Goal: Transaction & Acquisition: Purchase product/service

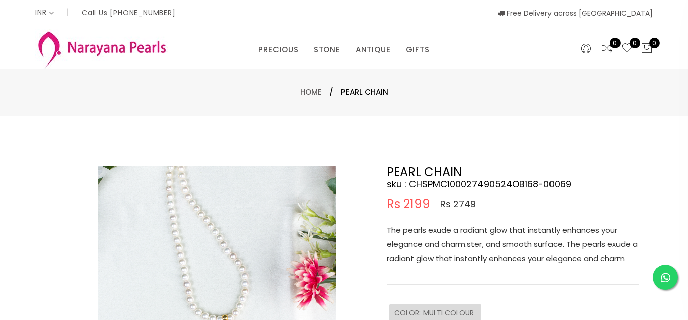
select select "INR"
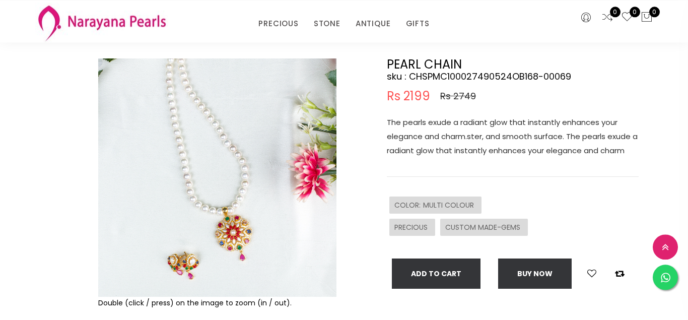
scroll to position [154, 0]
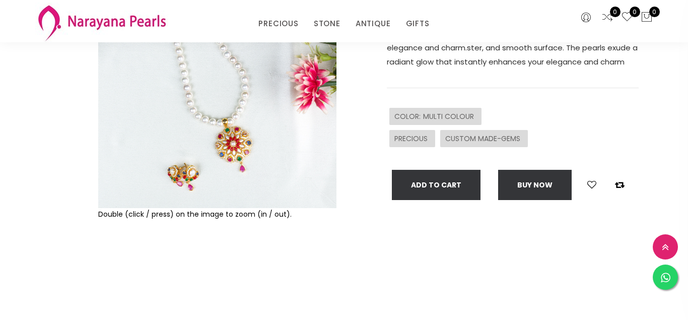
click at [226, 143] on img at bounding box center [217, 89] width 238 height 238
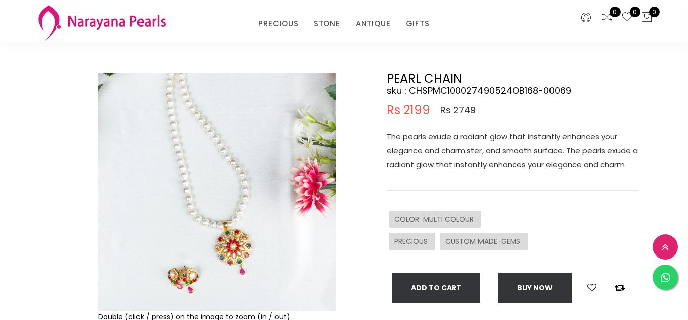
click at [319, 189] on img at bounding box center [217, 192] width 238 height 238
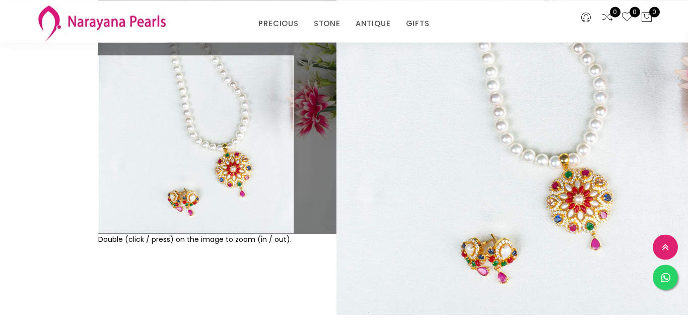
scroll to position [103, 0]
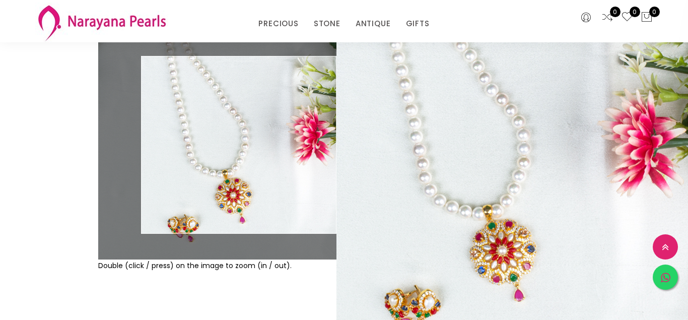
click at [666, 277] on icon at bounding box center [666, 278] width 10 height 11
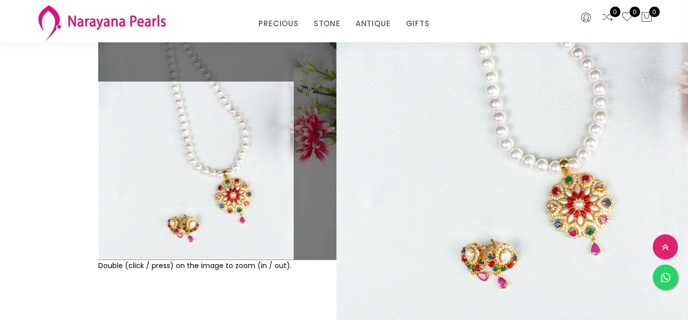
drag, startPoint x: 457, startPoint y: 94, endPoint x: 687, endPoint y: 184, distance: 246.7
click at [687, 184] on html "INR CAD HKD GBP IDR INR JPY MYR USD MXN AUD Call Us [PHONE_NUMBER] Free Deliver…" at bounding box center [344, 57] width 688 height 320
click at [377, 14] on div "PRECIOUS CUSTOM MADE-GEMS PRECIOUS [PERSON_NAME] EARRINGS / JHUMKAS NECKLACE AN…" at bounding box center [344, 21] width 186 height 20
drag, startPoint x: 422, startPoint y: 100, endPoint x: 673, endPoint y: 282, distance: 310.4
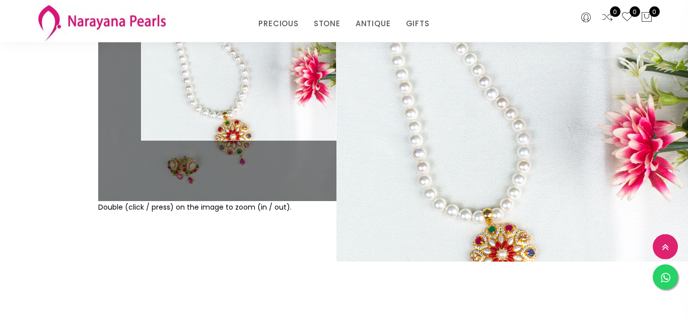
scroll to position [257, 0]
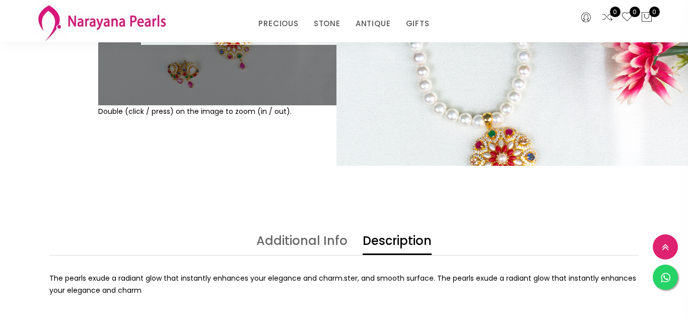
click at [202, 193] on div "Double (click / press) on the image to zoom (in / out). PEARL CHAIN sku : CHSPM…" at bounding box center [344, 26] width 688 height 418
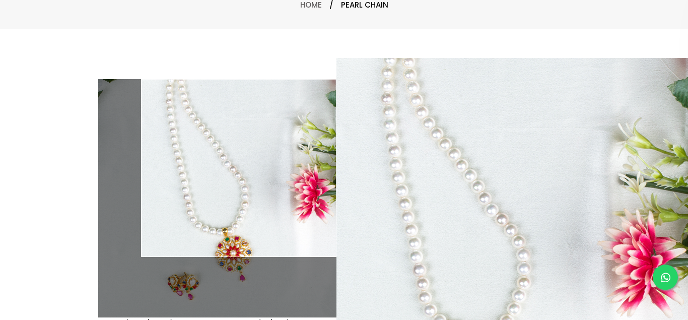
scroll to position [0, 0]
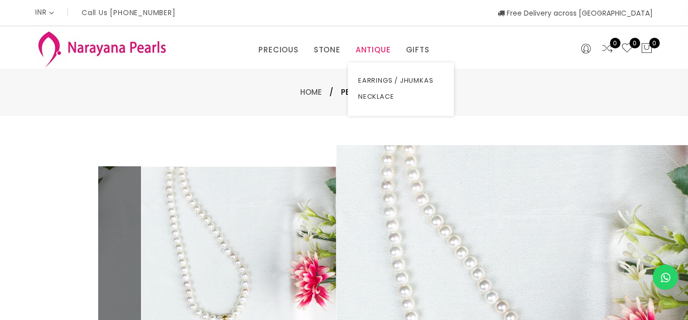
click at [364, 53] on link "ANTIQUE" at bounding box center [373, 49] width 35 height 15
click at [367, 95] on link "NECKLACE" at bounding box center [401, 97] width 86 height 16
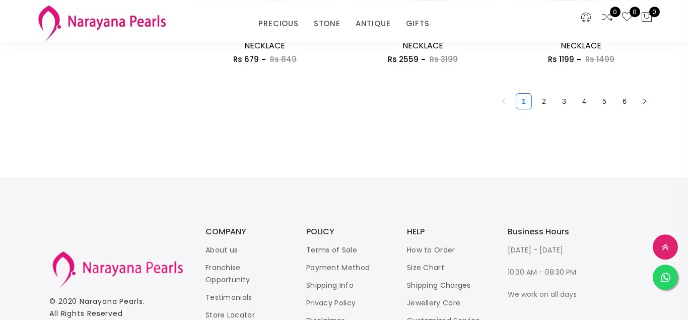
scroll to position [1439, 0]
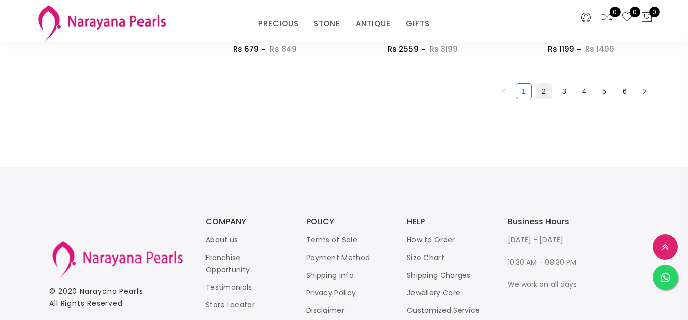
click at [543, 93] on link "2" at bounding box center [544, 91] width 15 height 15
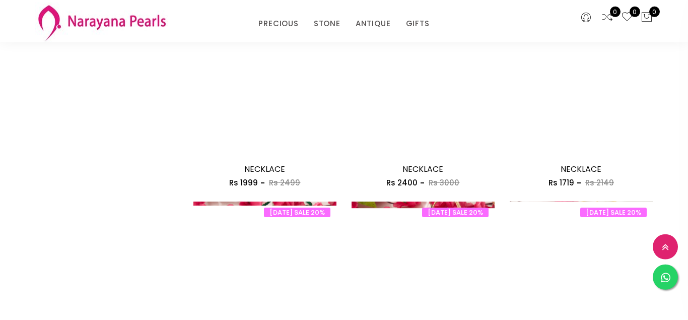
scroll to position [1234, 0]
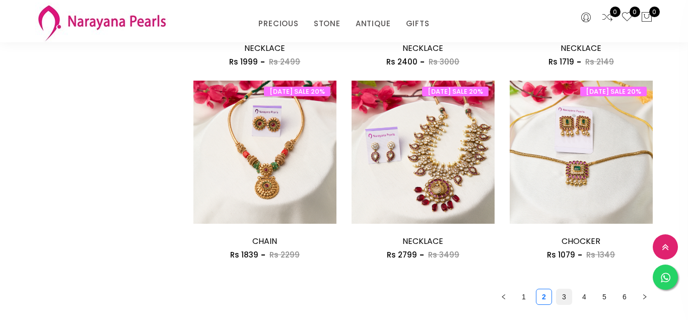
click at [563, 301] on link "3" at bounding box center [564, 296] width 15 height 15
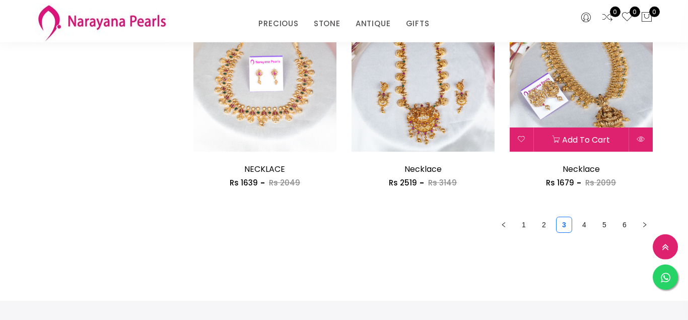
scroll to position [1285, 0]
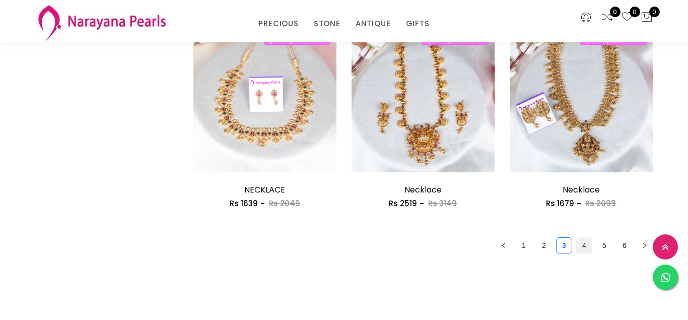
click at [588, 246] on link "4" at bounding box center [584, 245] width 15 height 15
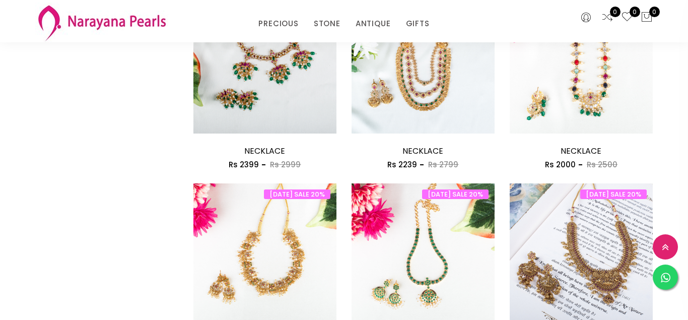
scroll to position [1337, 0]
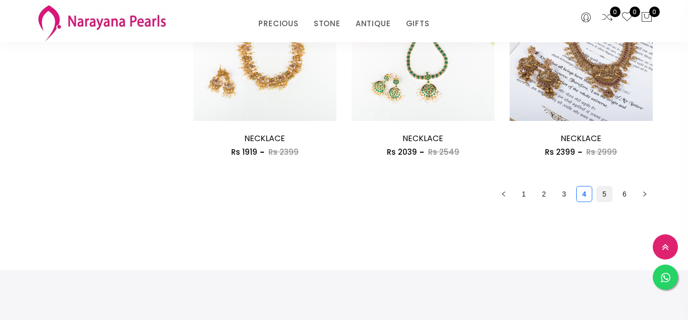
click at [606, 197] on link "5" at bounding box center [604, 193] width 15 height 15
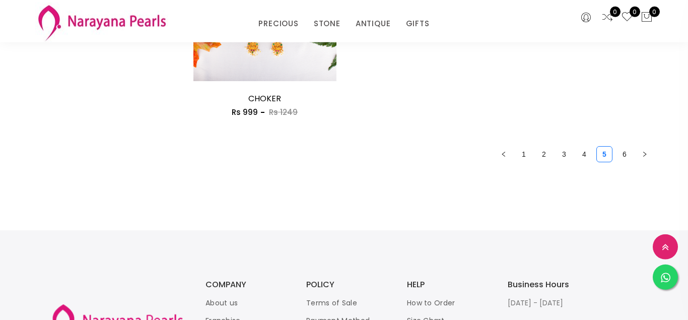
scroll to position [1439, 0]
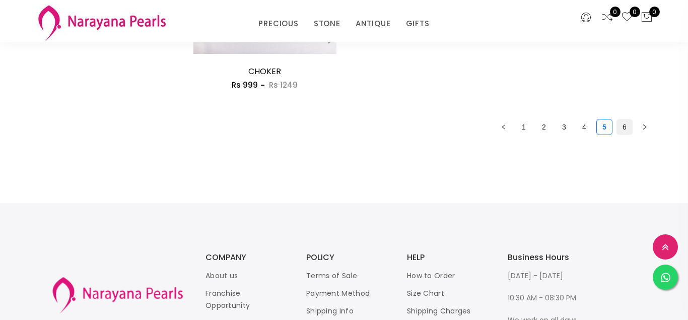
click at [626, 131] on link "6" at bounding box center [624, 126] width 15 height 15
